Goal: Use online tool/utility: Utilize a website feature to perform a specific function

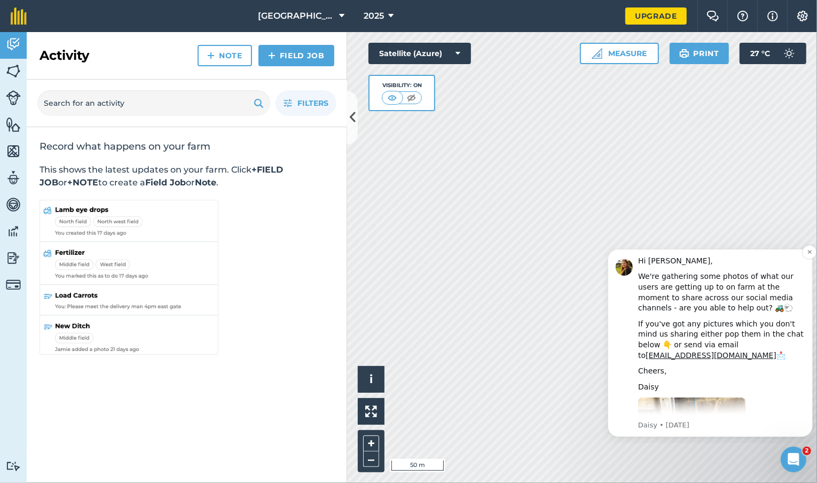
click at [801, 269] on div "Hi [PERSON_NAME], We're gathering some photos of what our users are getting up …" at bounding box center [721, 455] width 167 height 401
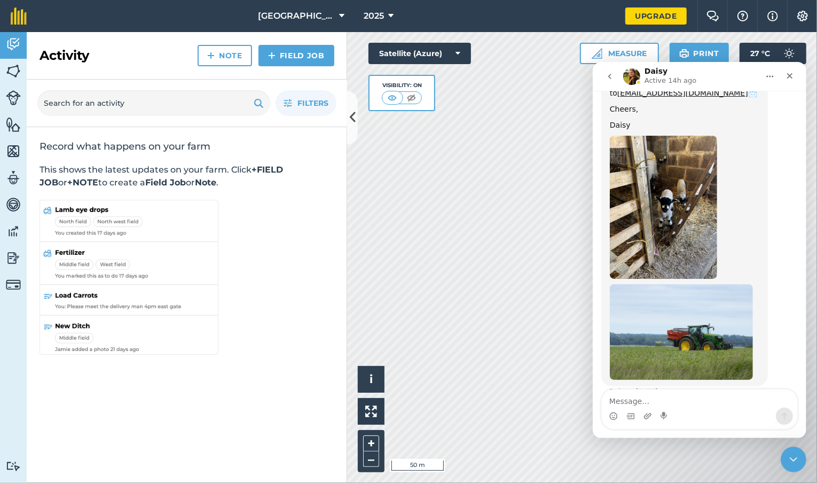
scroll to position [154, 0]
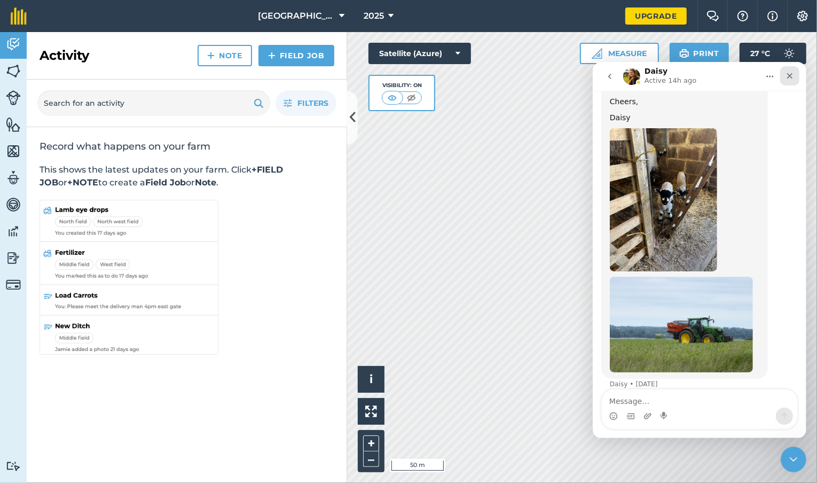
click at [788, 77] on icon "Close" at bounding box center [789, 75] width 9 height 9
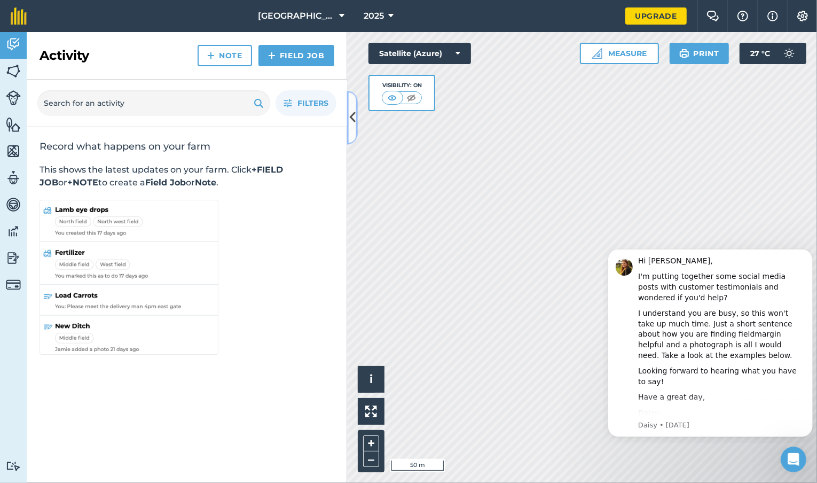
click at [354, 119] on icon at bounding box center [352, 117] width 6 height 19
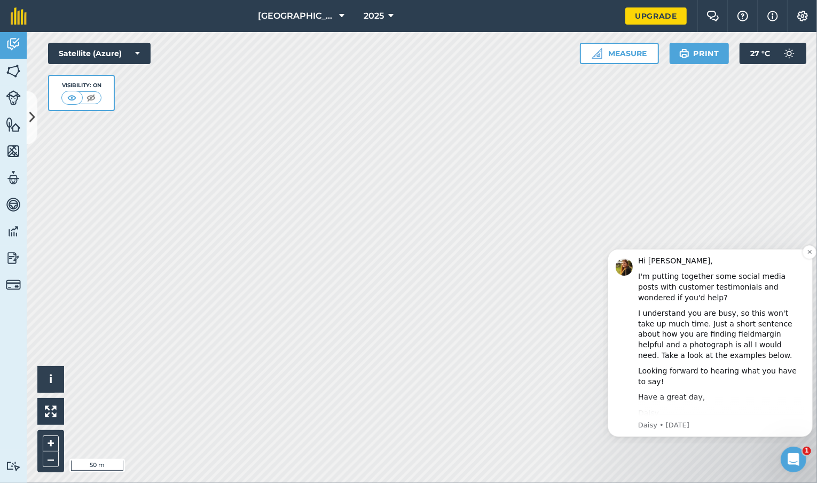
click at [621, 308] on div "Hi [PERSON_NAME], I'm putting together some social media posts with customer te…" at bounding box center [709, 342] width 189 height 174
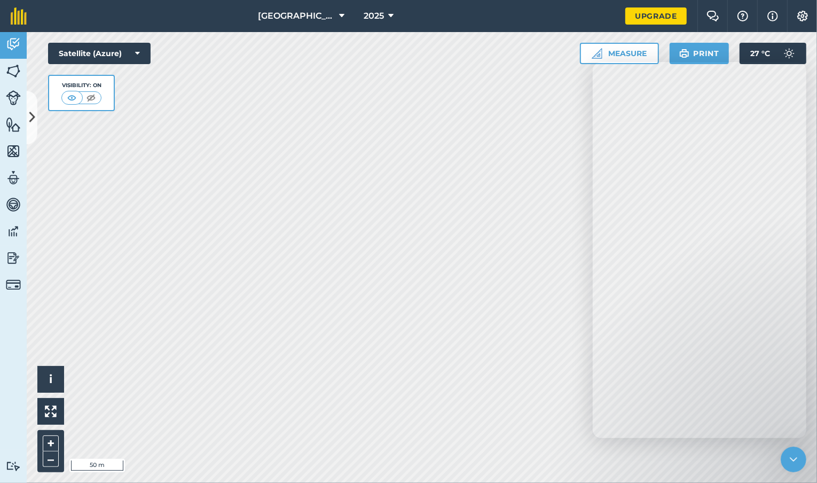
scroll to position [821, 0]
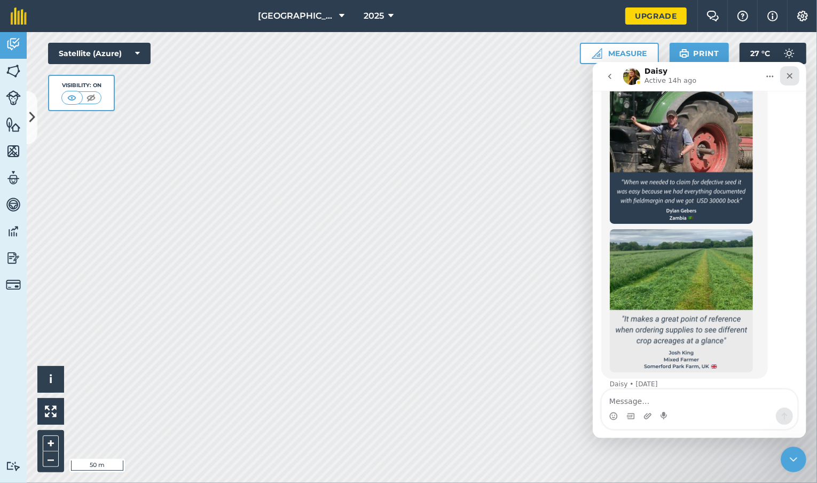
click at [790, 75] on icon "Close" at bounding box center [789, 75] width 9 height 9
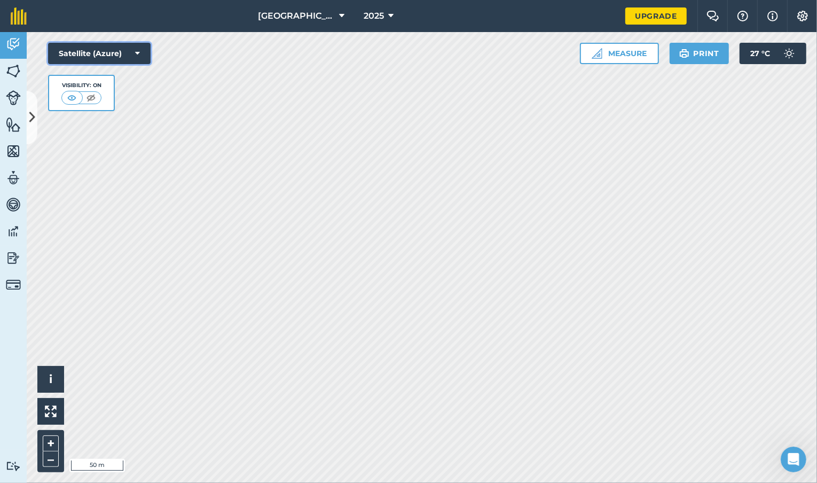
click at [134, 54] on button "Satellite (Azure)" at bounding box center [99, 53] width 103 height 21
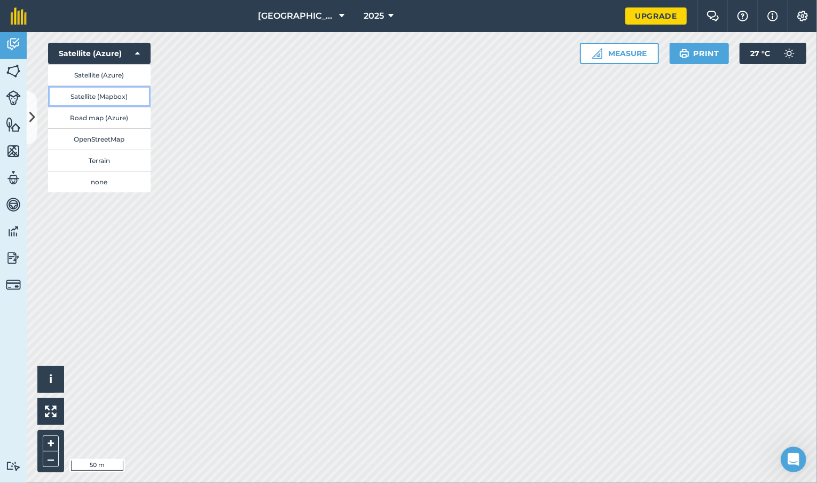
click at [120, 94] on button "Satellite (Mapbox)" at bounding box center [99, 95] width 103 height 21
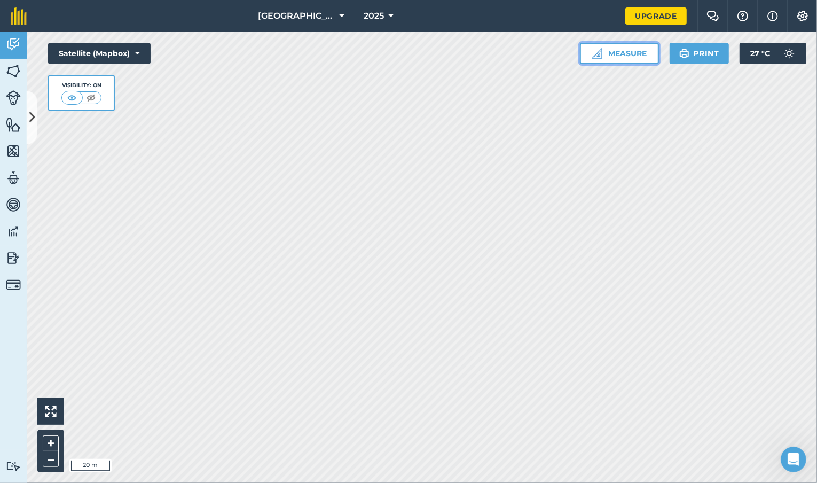
click at [646, 52] on button "Measure" at bounding box center [619, 53] width 79 height 21
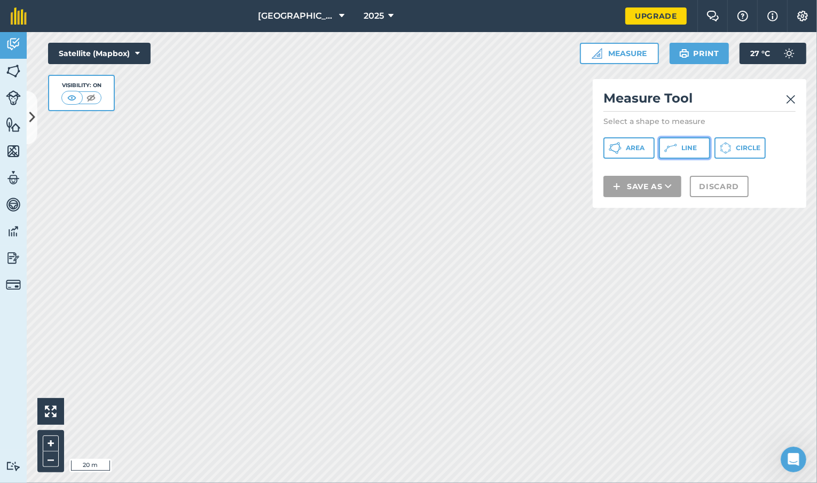
click at [690, 148] on span "Line" at bounding box center [689, 148] width 15 height 9
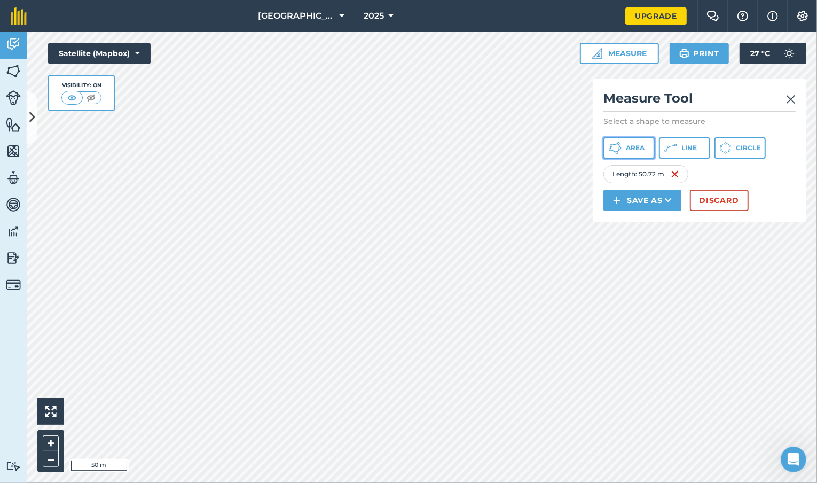
click at [622, 153] on button "Area" at bounding box center [629, 147] width 51 height 21
click at [713, 198] on button "Discard" at bounding box center [719, 200] width 59 height 21
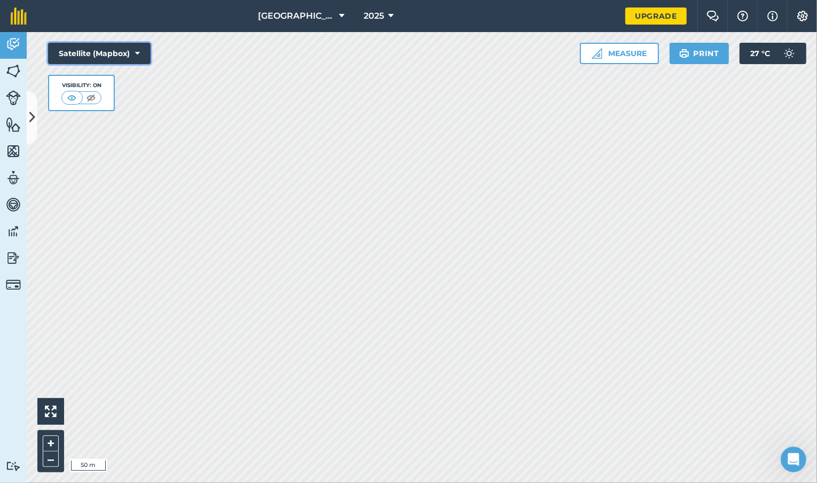
click at [139, 58] on icon at bounding box center [137, 53] width 5 height 11
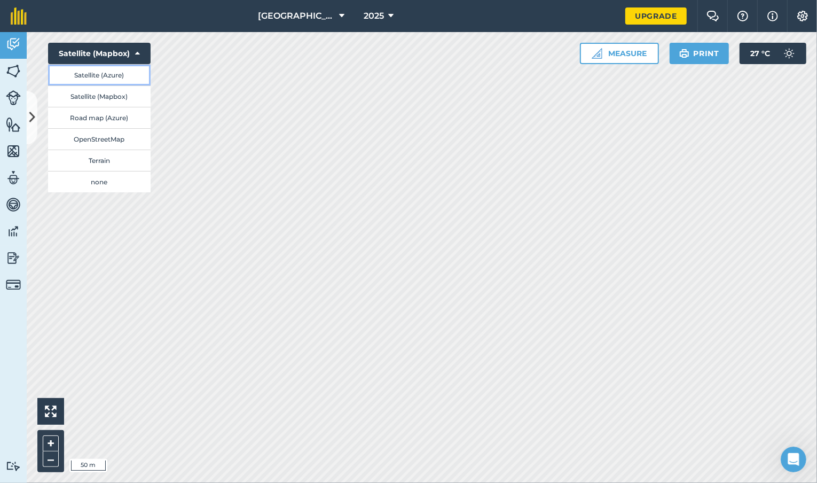
click at [133, 74] on button "Satellite (Azure)" at bounding box center [99, 74] width 103 height 21
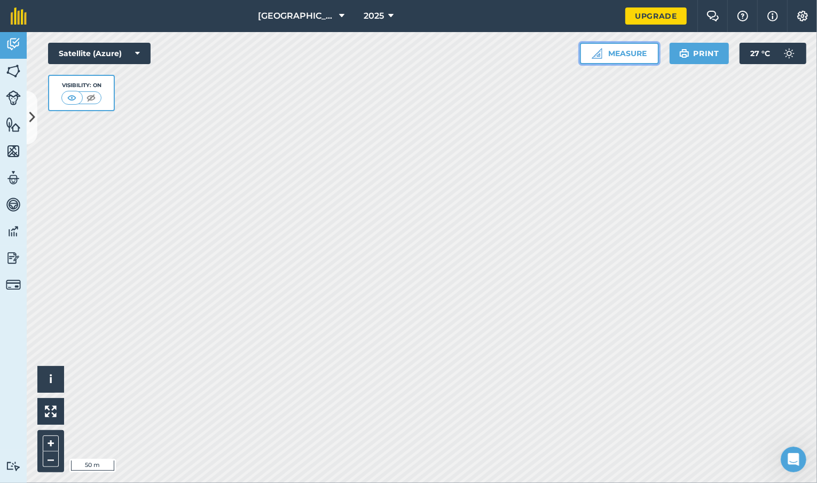
click at [651, 50] on button "Measure" at bounding box center [619, 53] width 79 height 21
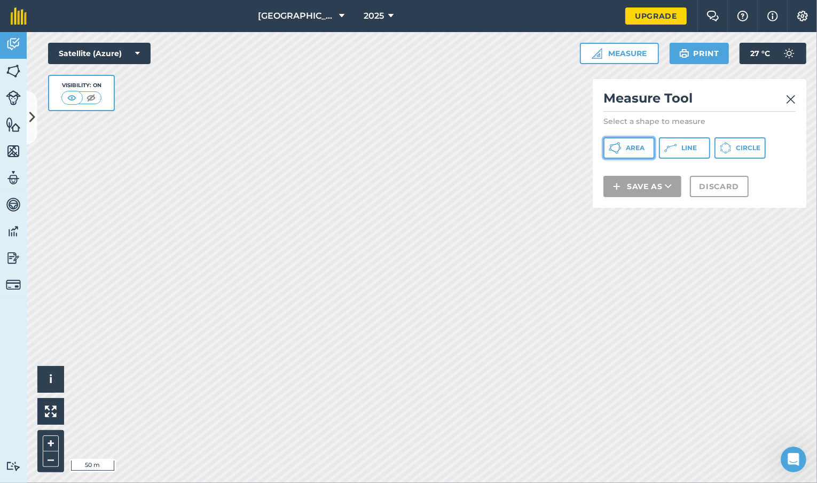
click at [634, 145] on span "Area" at bounding box center [635, 148] width 19 height 9
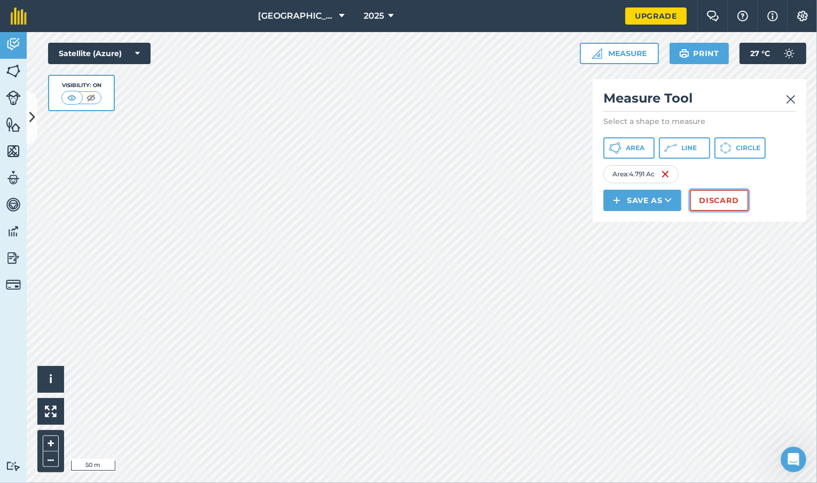
click at [713, 199] on button "Discard" at bounding box center [719, 200] width 59 height 21
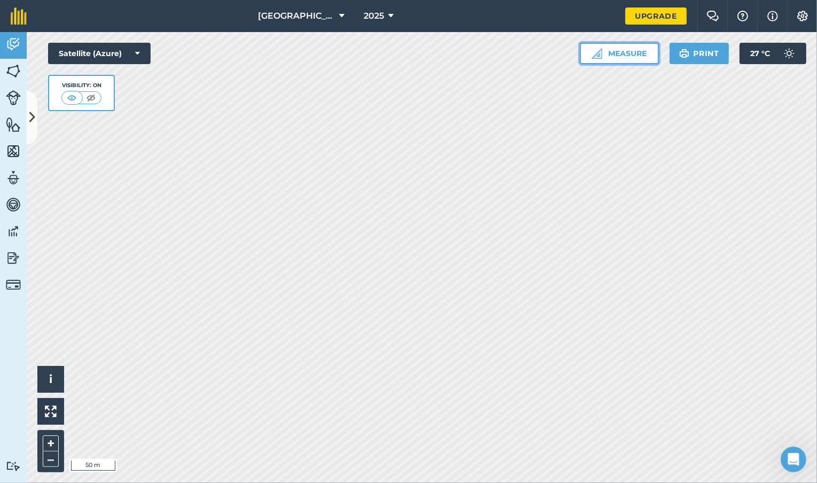
click at [647, 56] on button "Measure" at bounding box center [619, 53] width 79 height 21
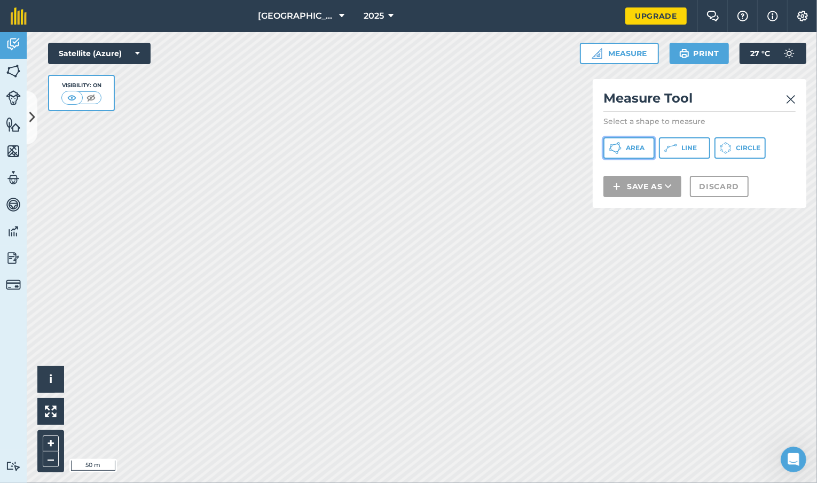
click at [632, 152] on button "Area" at bounding box center [629, 147] width 51 height 21
